Goal: Task Accomplishment & Management: Manage account settings

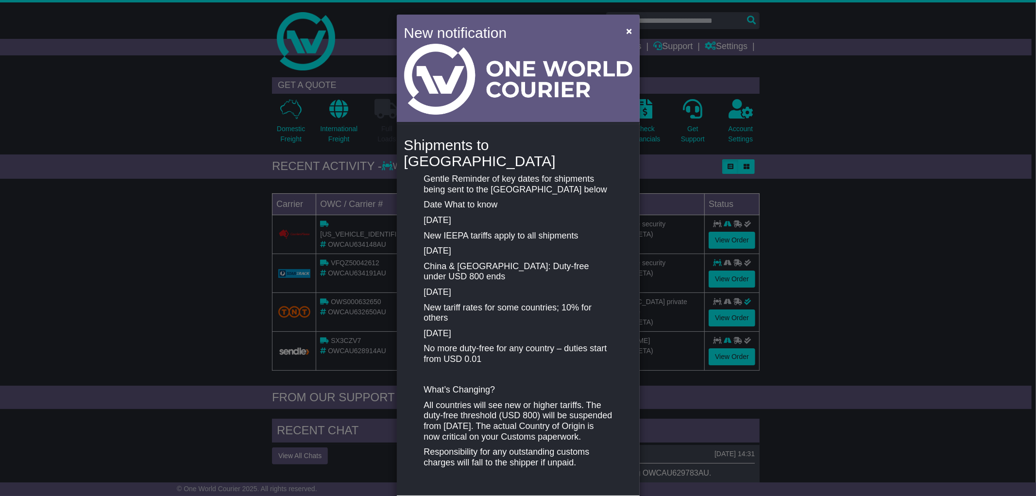
click at [871, 144] on div "New notification × Shipments to [GEOGRAPHIC_DATA] Gentle Reminder of key dates …" at bounding box center [518, 248] width 1036 height 496
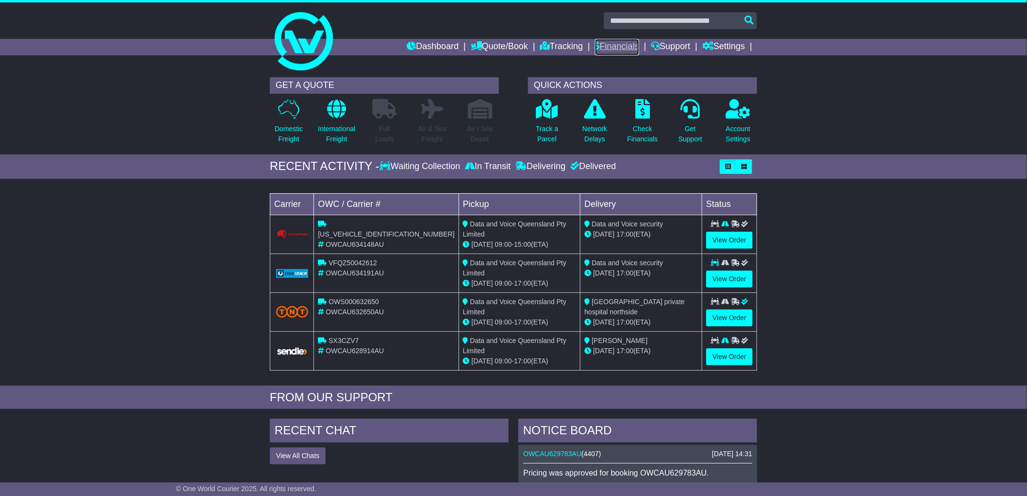
click at [606, 47] on link "Financials" at bounding box center [617, 47] width 44 height 17
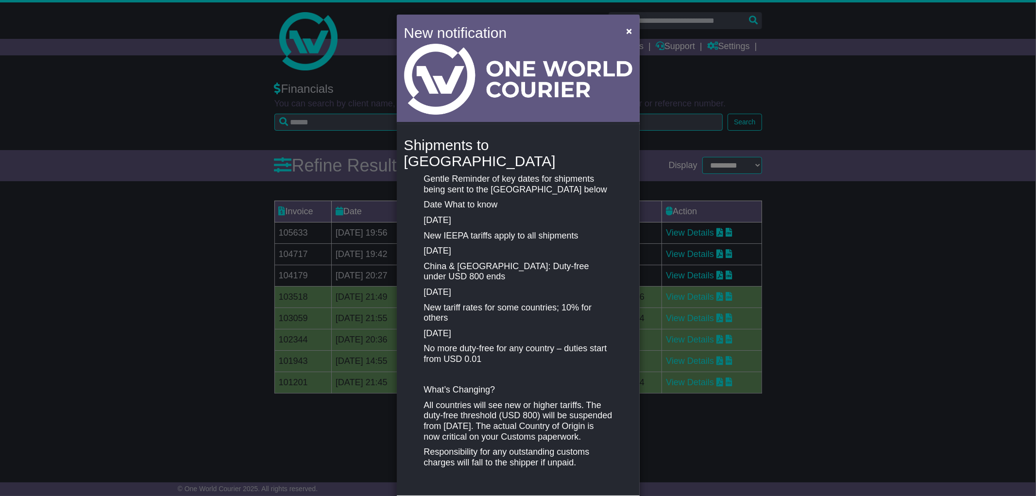
click at [857, 212] on div "New notification × Shipments to the United States Gentle Reminder of key dates …" at bounding box center [518, 248] width 1036 height 496
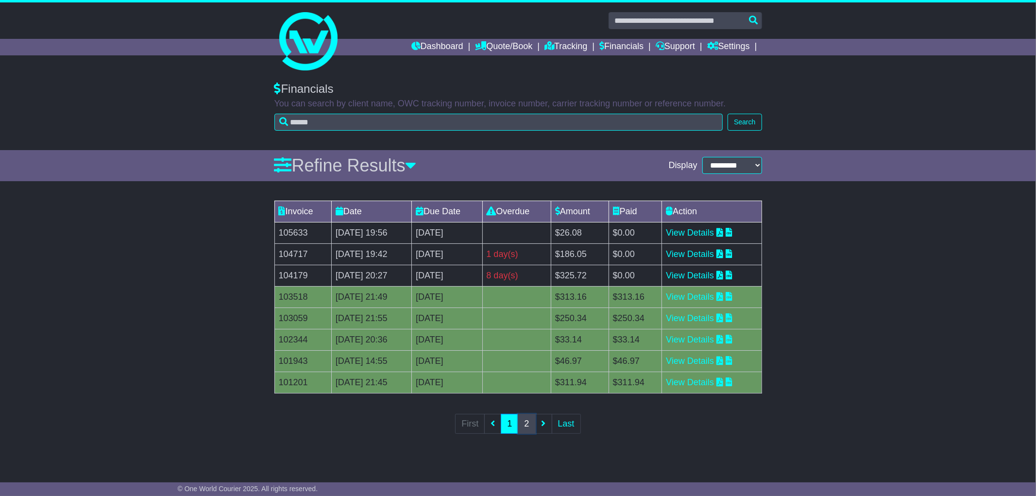
click at [522, 421] on link "2" at bounding box center [526, 424] width 17 height 20
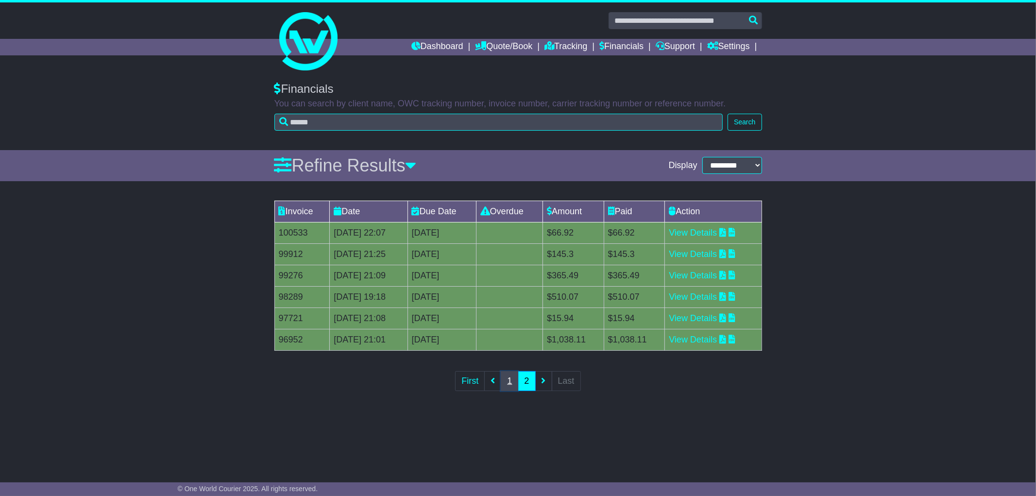
click at [507, 388] on link "1" at bounding box center [509, 381] width 17 height 20
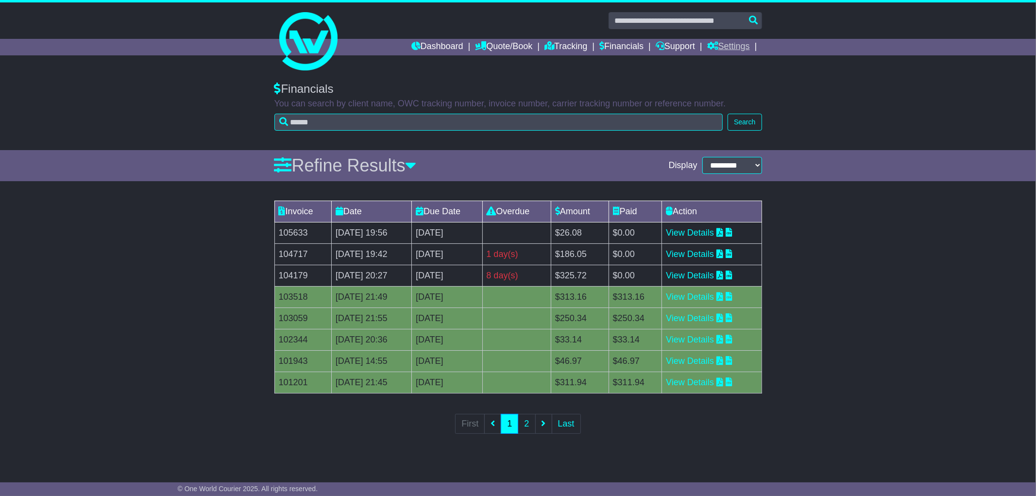
click at [732, 46] on link "Settings" at bounding box center [728, 47] width 43 height 17
click at [723, 65] on link "Settings" at bounding box center [745, 63] width 77 height 11
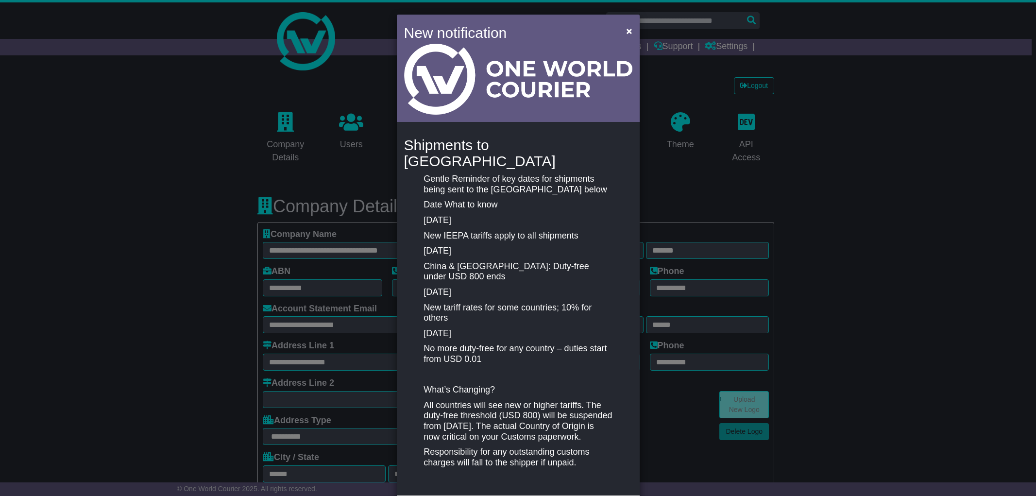
select select "**********"
select select "**"
click at [629, 29] on span "×" at bounding box center [629, 30] width 6 height 11
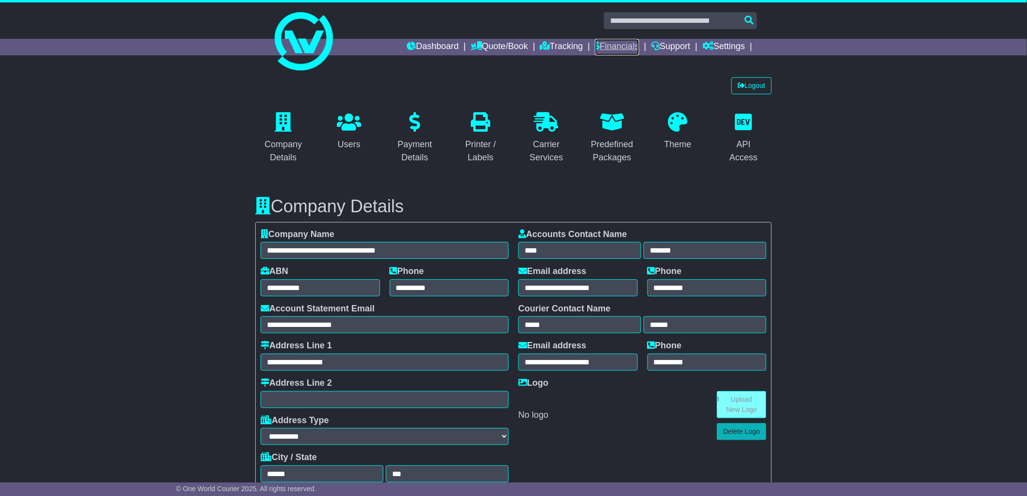
click at [606, 50] on link "Financials" at bounding box center [617, 47] width 44 height 17
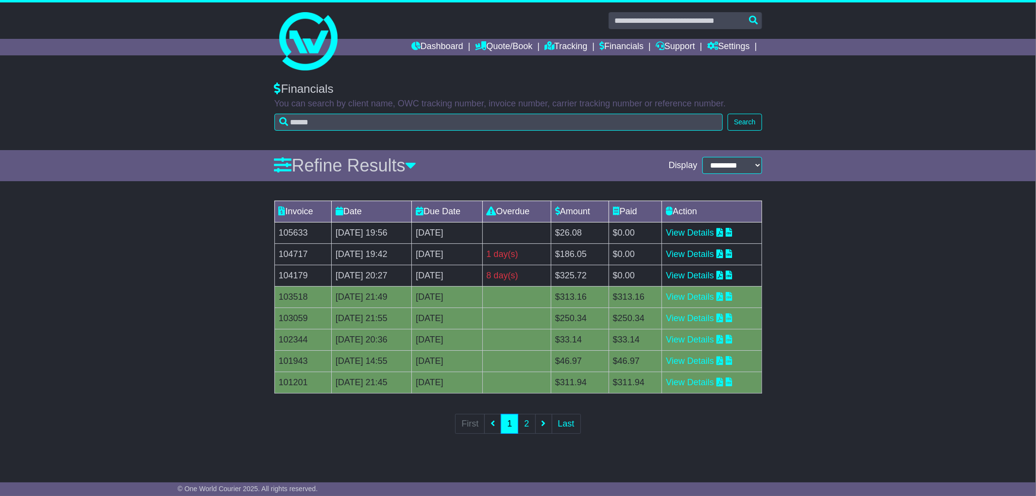
click at [856, 316] on div "Invoice Date Due Date Overdue Amount Paid Action 105633 14 Aug 2025 19:56 [DATE…" at bounding box center [518, 324] width 1036 height 256
click at [839, 255] on div "Invoice Date Due Date Overdue Amount Paid Action 105633 14 Aug 2025 19:56 [DATE…" at bounding box center [518, 324] width 1036 height 256
click at [722, 50] on link "Settings" at bounding box center [728, 47] width 43 height 17
click at [732, 253] on icon at bounding box center [728, 253] width 7 height 9
click at [732, 277] on icon at bounding box center [728, 274] width 7 height 9
